Goal: Transaction & Acquisition: Purchase product/service

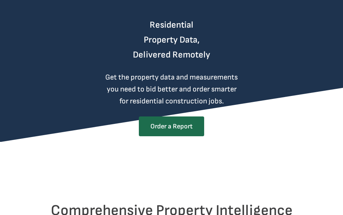
scroll to position [276, 0]
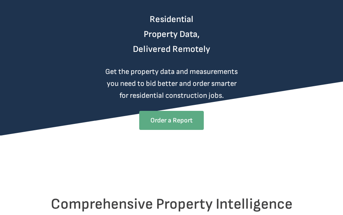
click at [155, 130] on link "Order a Report" at bounding box center [171, 120] width 65 height 19
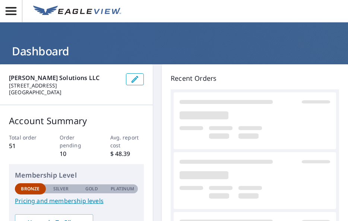
drag, startPoint x: 0, startPoint y: 0, endPoint x: 226, endPoint y: 169, distance: 282.1
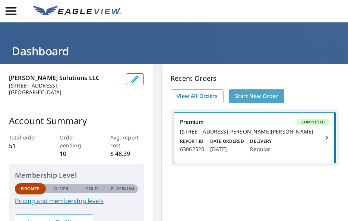
click at [250, 95] on span "Start New Order" at bounding box center [256, 95] width 43 height 9
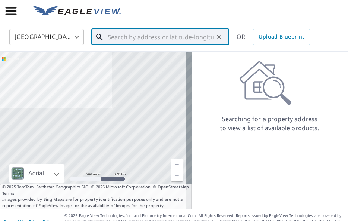
click at [111, 39] on input "text" at bounding box center [161, 36] width 106 height 21
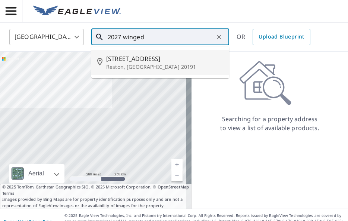
click at [135, 62] on span "[STREET_ADDRESS]" at bounding box center [164, 58] width 117 height 9
type input "[STREET_ADDRESS]"
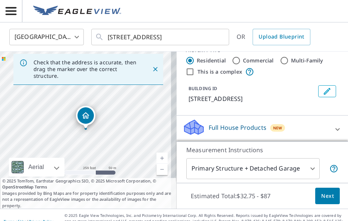
scroll to position [59, 0]
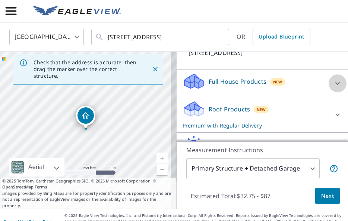
click at [334, 84] on icon at bounding box center [338, 83] width 9 height 9
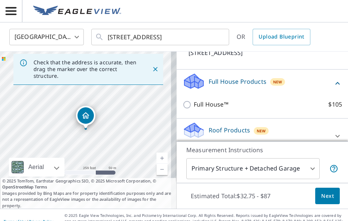
scroll to position [127, 0]
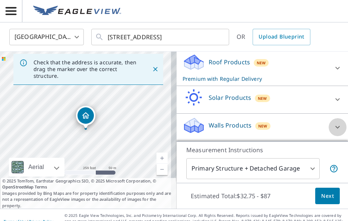
click at [334, 123] on icon at bounding box center [338, 126] width 9 height 9
click at [334, 126] on icon at bounding box center [338, 126] width 9 height 9
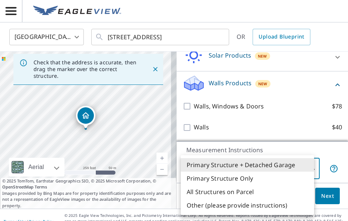
click at [306, 168] on body "NT NT United States US ​ 2027 Winged Foot Ct Reston, VA 20191 ​ OR Upload Bluep…" at bounding box center [174, 110] width 348 height 221
click at [301, 121] on div at bounding box center [174, 110] width 348 height 221
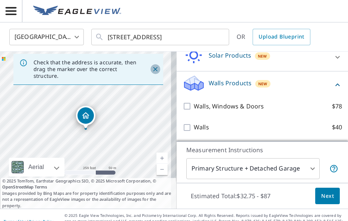
click at [153, 68] on icon "Close" at bounding box center [155, 69] width 4 height 4
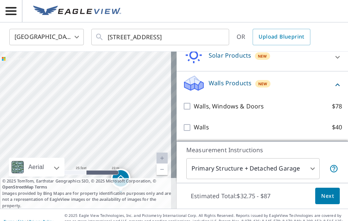
click at [103, 148] on div "2027 Winged Foot Ct Reston, VA 20191" at bounding box center [88, 129] width 177 height 157
drag, startPoint x: 103, startPoint y: 148, endPoint x: 121, endPoint y: 117, distance: 35.3
click at [121, 117] on div "2027 Winged Foot Ct Reston, VA 20191" at bounding box center [88, 129] width 177 height 157
drag, startPoint x: 97, startPoint y: 85, endPoint x: 97, endPoint y: 101, distance: 15.3
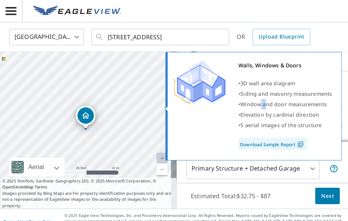
drag, startPoint x: 268, startPoint y: 101, endPoint x: 260, endPoint y: 106, distance: 8.6
click at [260, 106] on span "Window and door measurements" at bounding box center [284, 103] width 87 height 7
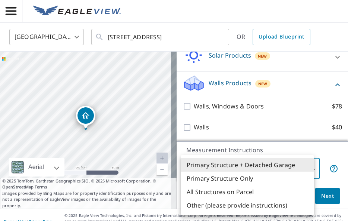
click at [307, 168] on body "NT NT United States US ​ 2027 Winged Foot Ct Reston, VA 20191 ​ OR Upload Bluep…" at bounding box center [174, 110] width 348 height 221
